Goal: Task Accomplishment & Management: Manage account settings

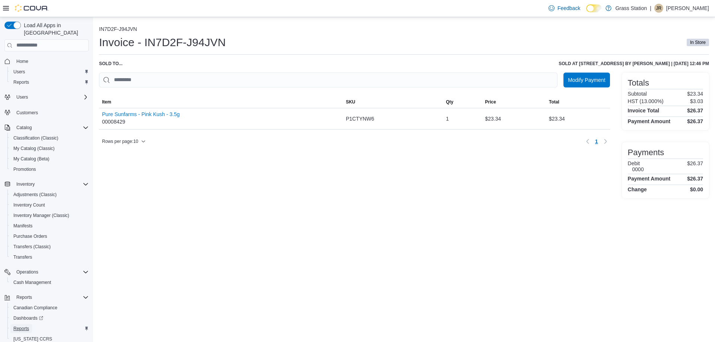
click at [27, 326] on span "Reports" at bounding box center [21, 329] width 16 height 6
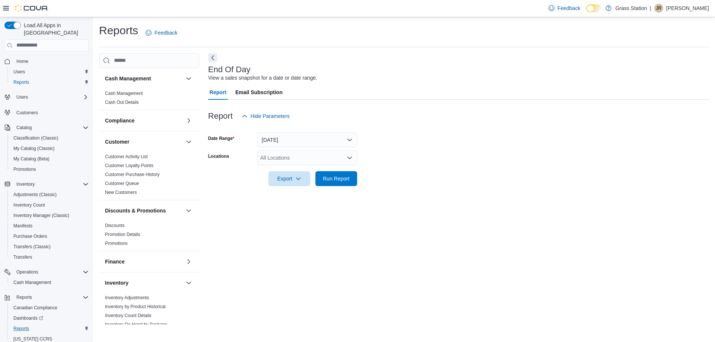
click at [34, 324] on div "Reports" at bounding box center [49, 328] width 78 height 9
click at [336, 177] on span "Run Report" at bounding box center [336, 178] width 27 height 7
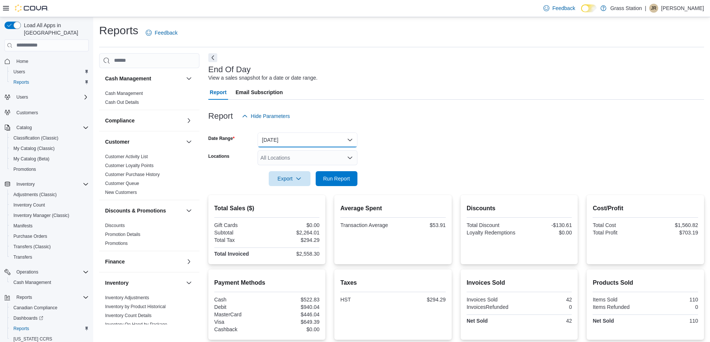
click at [320, 138] on button "[DATE]" at bounding box center [307, 140] width 100 height 15
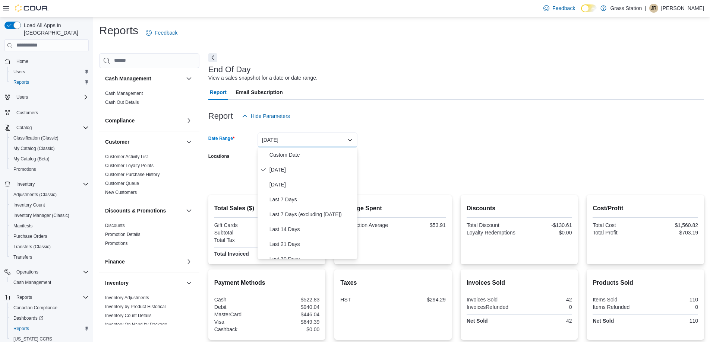
click at [421, 123] on div "Report Hide Parameters" at bounding box center [455, 116] width 495 height 15
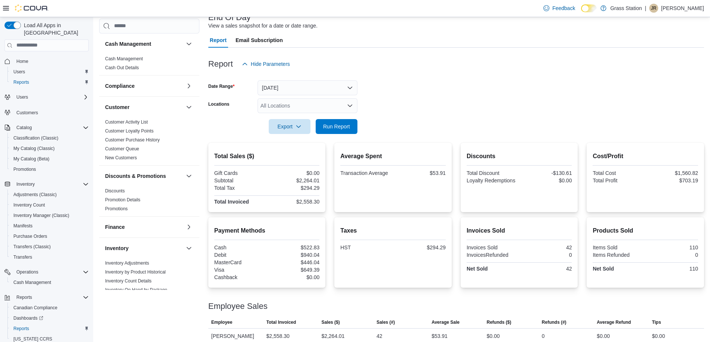
scroll to position [60, 0]
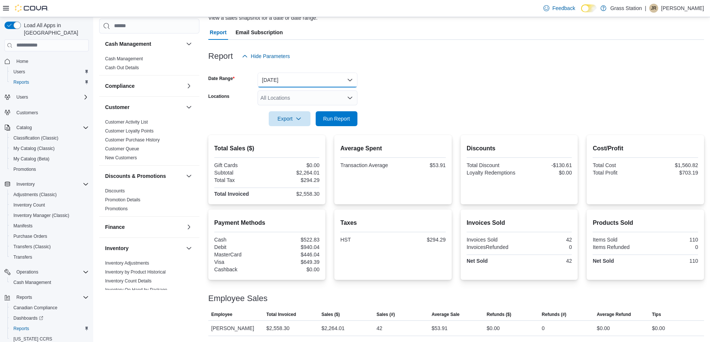
click at [303, 80] on button "[DATE]" at bounding box center [307, 80] width 100 height 15
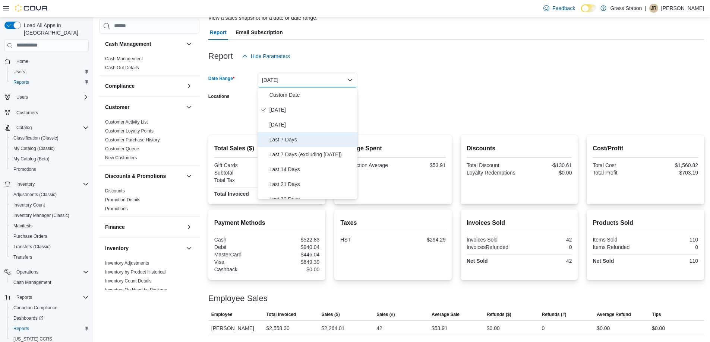
click at [288, 139] on span "Last 7 Days" at bounding box center [311, 139] width 85 height 9
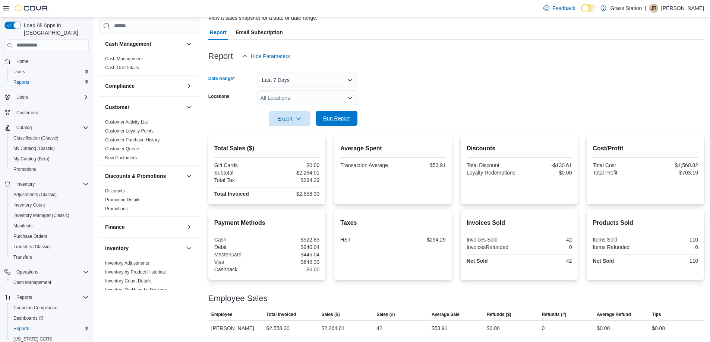
click at [335, 115] on span "Run Report" at bounding box center [336, 118] width 27 height 7
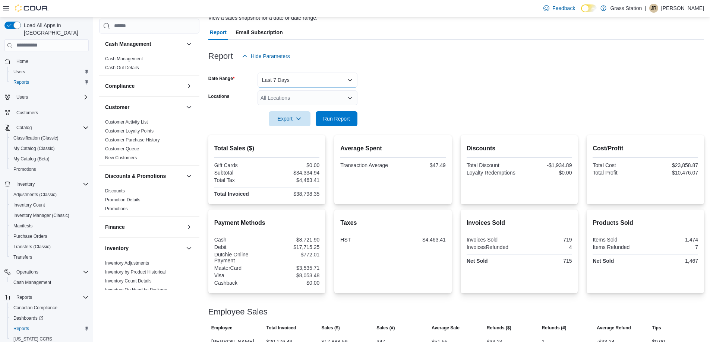
click at [315, 77] on button "Last 7 Days" at bounding box center [307, 80] width 100 height 15
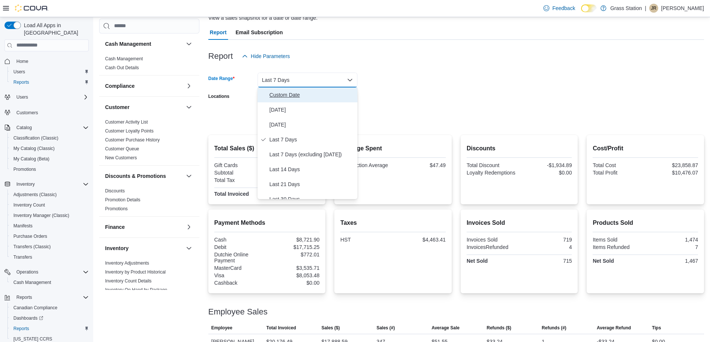
click at [279, 93] on span "Custom Date" at bounding box center [311, 95] width 85 height 9
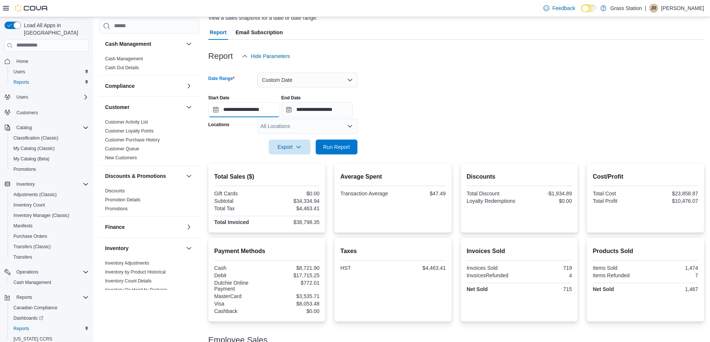
click at [248, 114] on input "**********" at bounding box center [244, 109] width 72 height 15
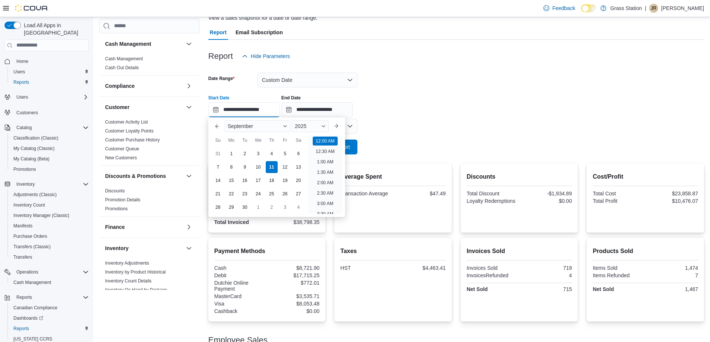
scroll to position [23, 0]
click at [231, 157] on div "1" at bounding box center [231, 153] width 13 height 13
type input "**********"
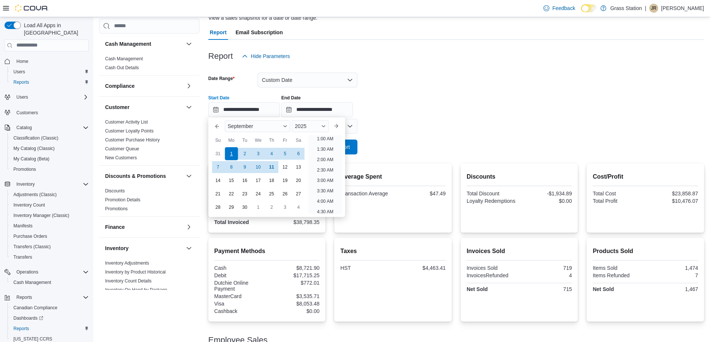
scroll to position [1, 0]
click at [320, 108] on input "**********" at bounding box center [317, 109] width 72 height 15
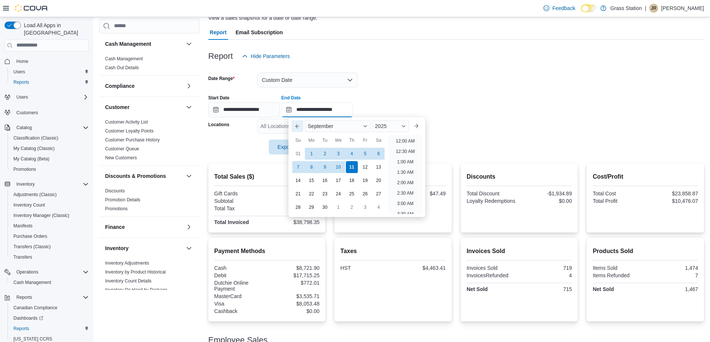
scroll to position [423, 0]
click at [301, 167] on div "7" at bounding box center [297, 167] width 13 height 13
type input "**********"
click at [483, 104] on div "**********" at bounding box center [455, 103] width 495 height 28
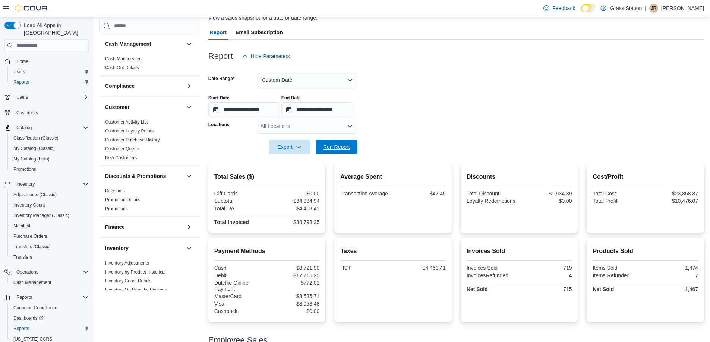
click at [333, 144] on span "Run Report" at bounding box center [336, 146] width 27 height 7
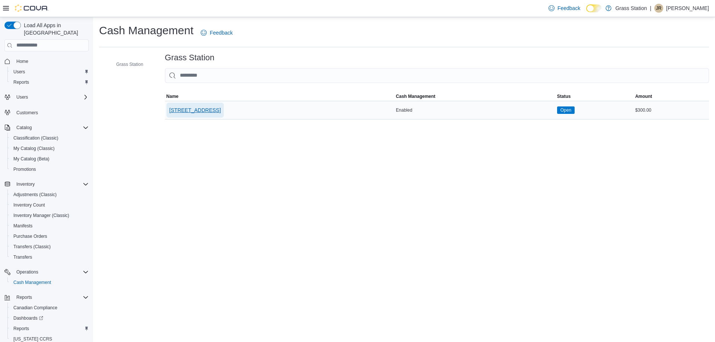
click at [199, 109] on span "[STREET_ADDRESS]" at bounding box center [194, 110] width 51 height 7
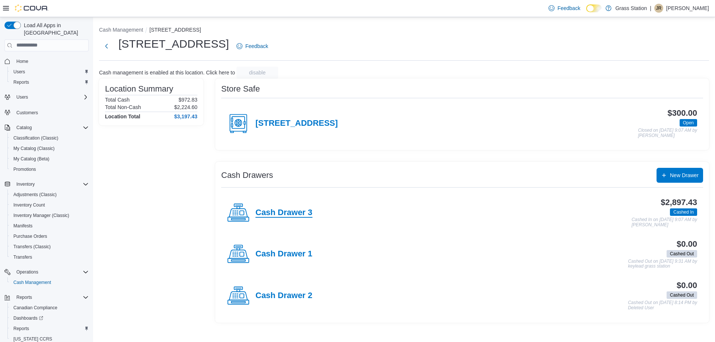
click at [309, 213] on h4 "Cash Drawer 3" at bounding box center [284, 213] width 57 height 10
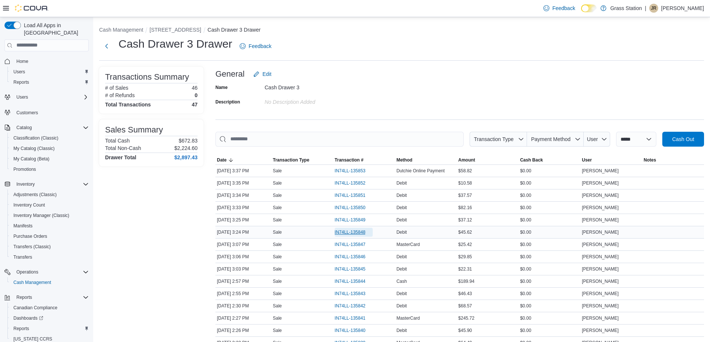
click at [351, 235] on span "IN74LL-135848" at bounding box center [349, 232] width 31 height 6
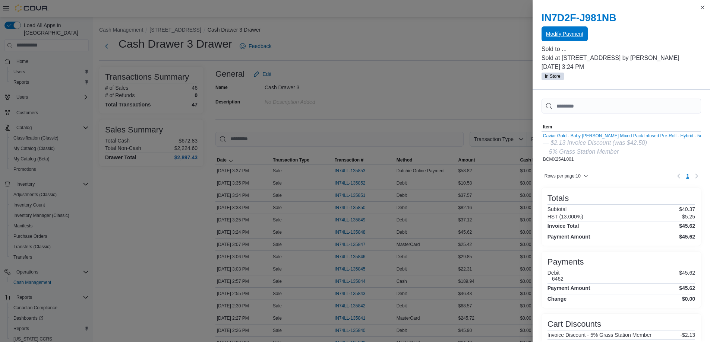
click at [581, 35] on span "Modify Payment" at bounding box center [564, 33] width 37 height 7
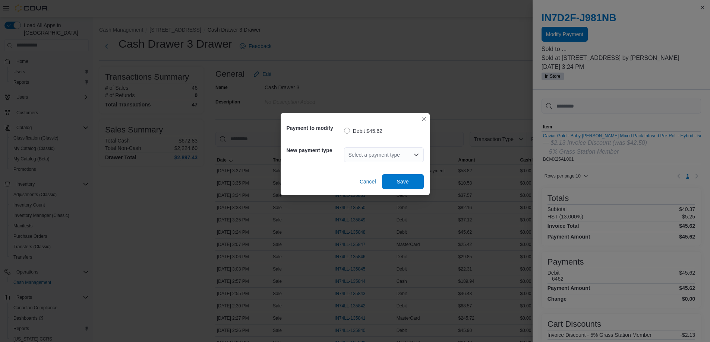
click at [374, 152] on div "Select a payment type" at bounding box center [384, 155] width 80 height 15
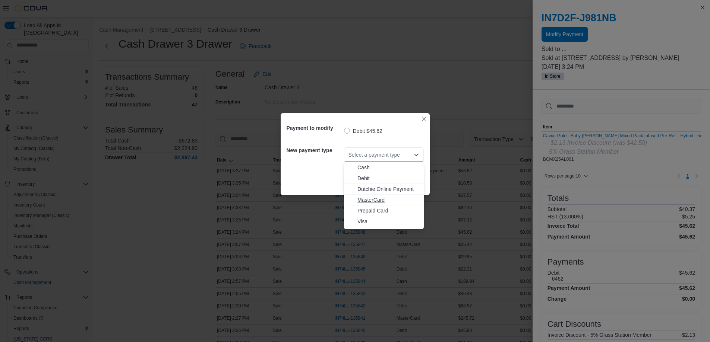
click at [378, 201] on span "MasterCard" at bounding box center [388, 199] width 62 height 7
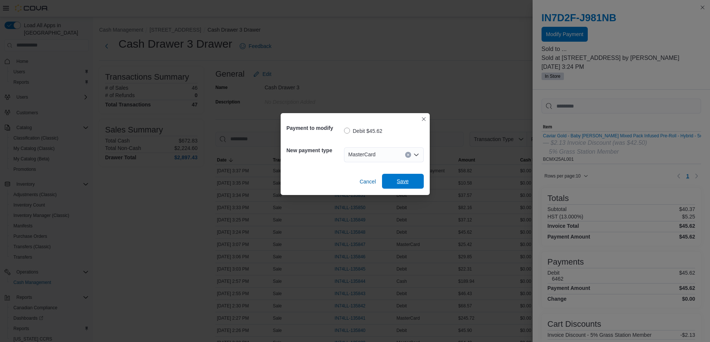
click at [406, 184] on span "Save" at bounding box center [403, 181] width 12 height 7
